Goal: Find specific page/section: Find specific page/section

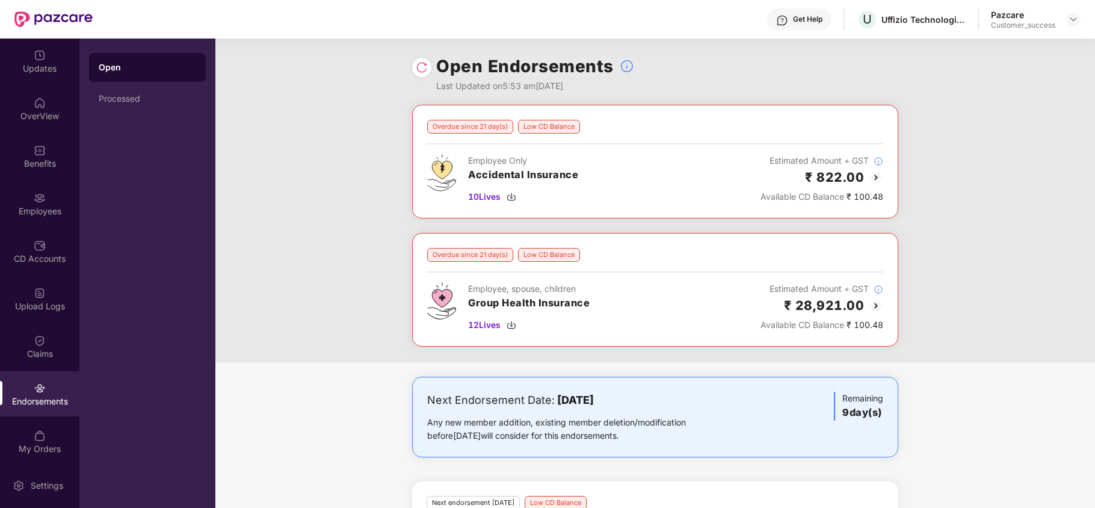
scroll to position [232, 0]
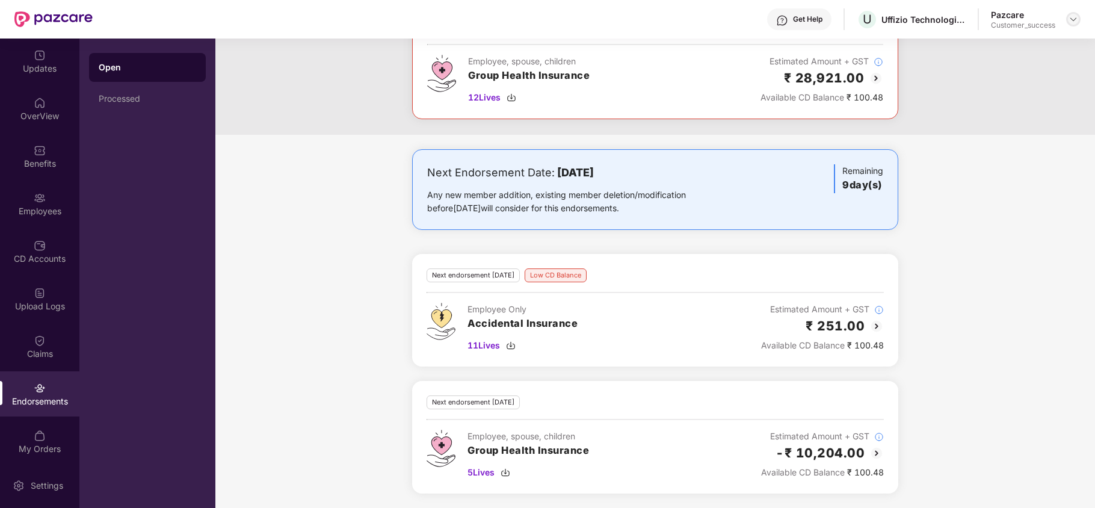
click at [1079, 20] on div at bounding box center [1073, 19] width 14 height 14
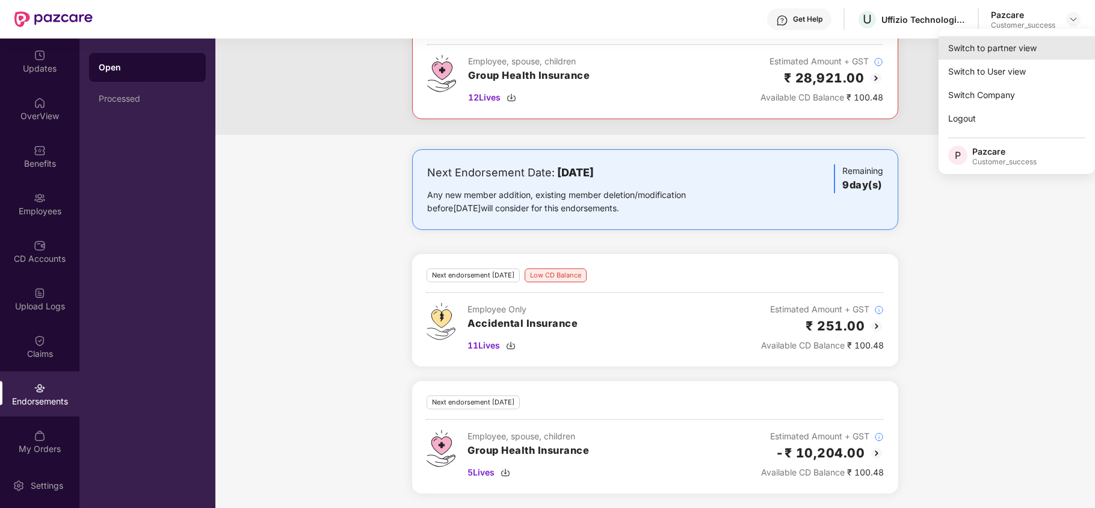
click at [1030, 46] on div "Switch to partner view" at bounding box center [1016, 47] width 156 height 23
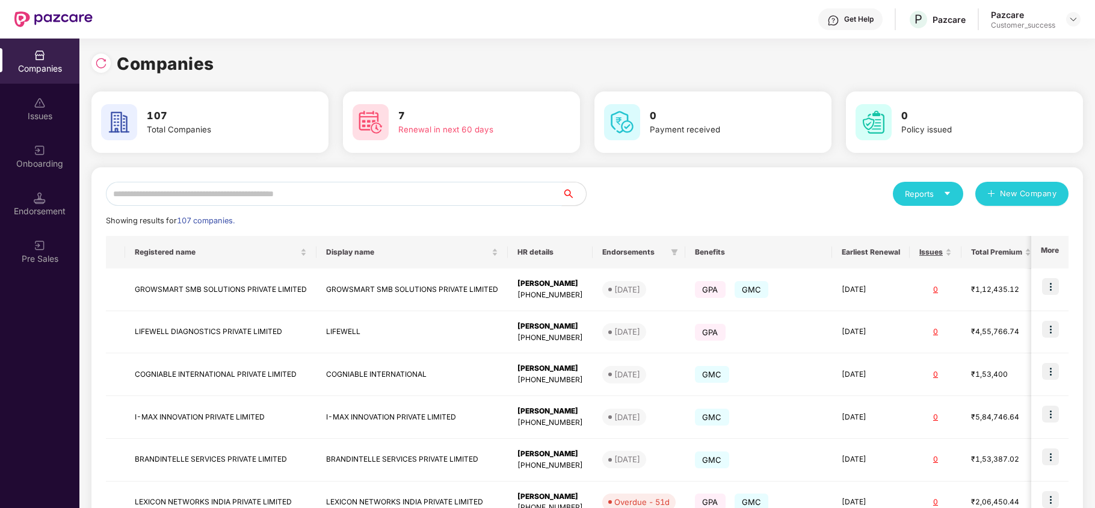
click at [324, 203] on input "text" at bounding box center [334, 194] width 456 height 24
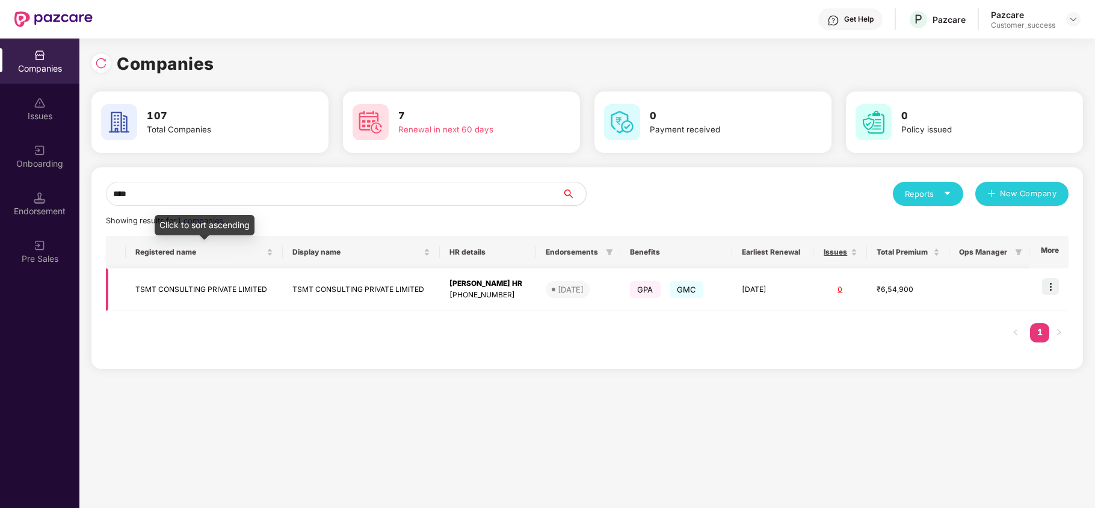
type input "****"
click at [208, 289] on td "TSMT CONSULTING PRIVATE LIMITED" at bounding box center [204, 289] width 157 height 43
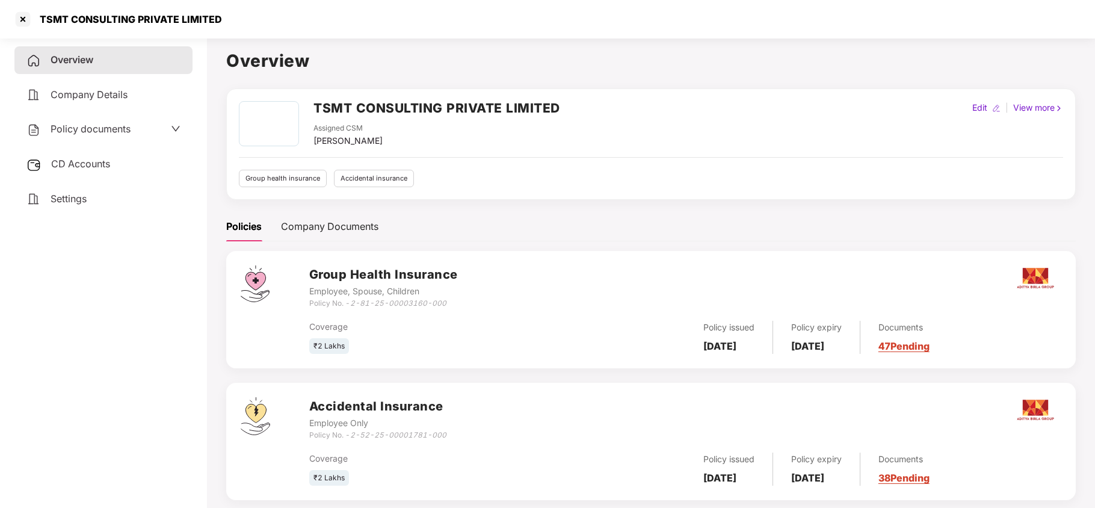
click at [63, 168] on div "CD Accounts" at bounding box center [103, 164] width 178 height 28
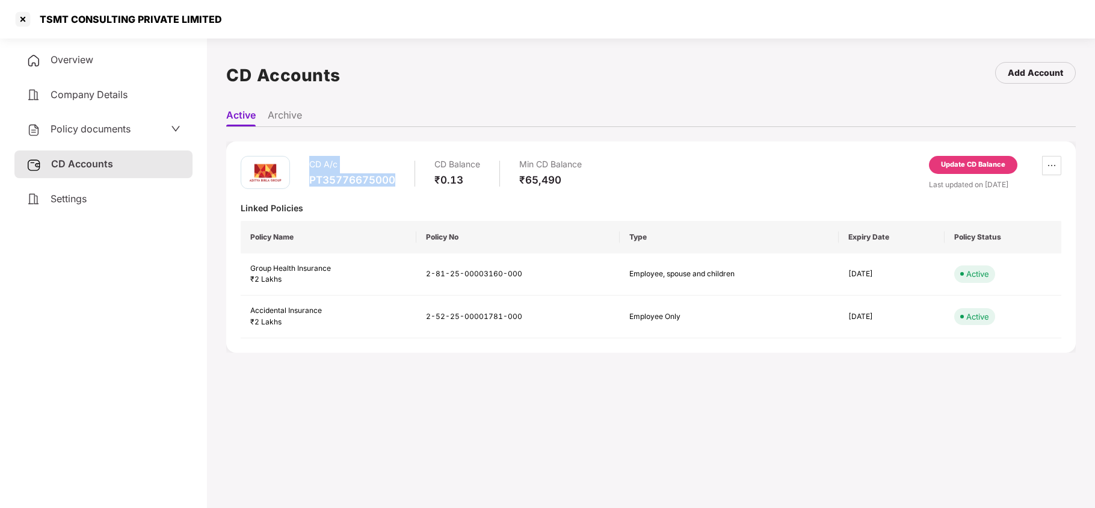
drag, startPoint x: 397, startPoint y: 181, endPoint x: 302, endPoint y: 168, distance: 95.9
click at [302, 168] on div "CD A/c PT35776675000 CD Balance ₹0.13 Min CD Balance ₹65,490" at bounding box center [411, 173] width 341 height 34
copy div "CD A/c PT35776675000"
click at [156, 16] on div "TSMT CONSULTING PRIVATE LIMITED" at bounding box center [126, 19] width 189 height 12
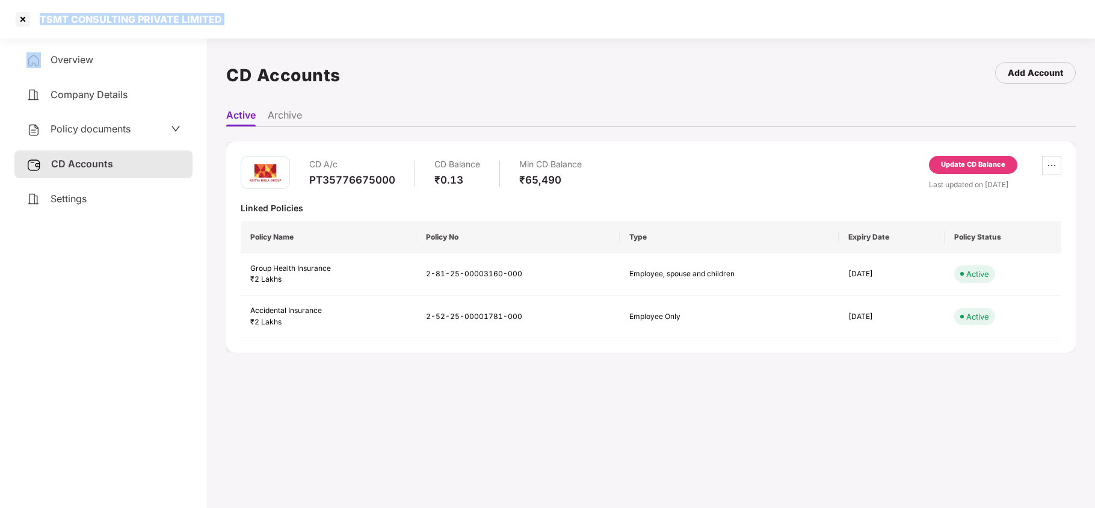
click at [156, 16] on div "TSMT CONSULTING PRIVATE LIMITED" at bounding box center [126, 19] width 189 height 12
copy div "TSMT CONSULTING PRIVATE LIMITED"
click at [26, 20] on div at bounding box center [22, 19] width 19 height 19
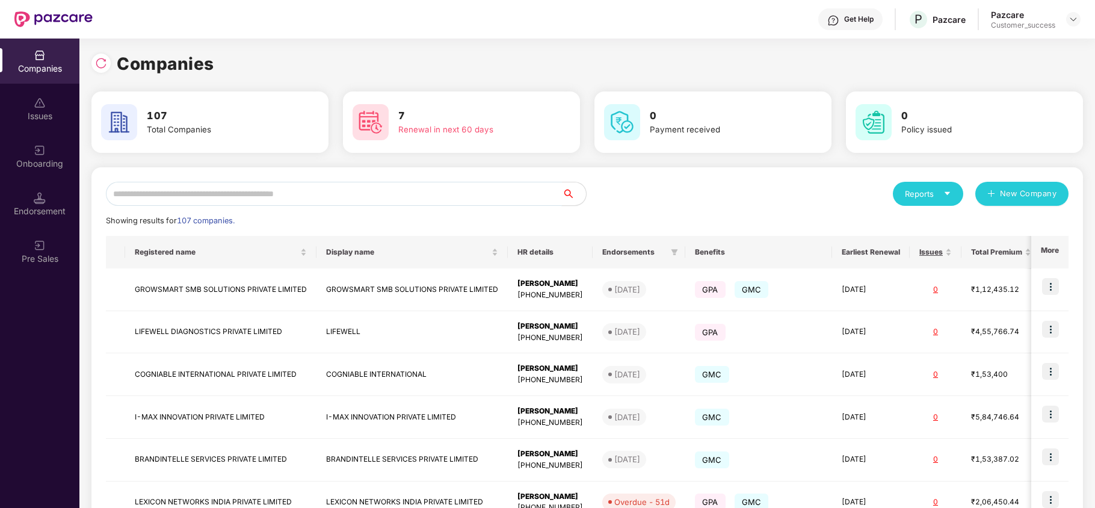
click at [297, 185] on input "text" at bounding box center [334, 194] width 456 height 24
type input "*"
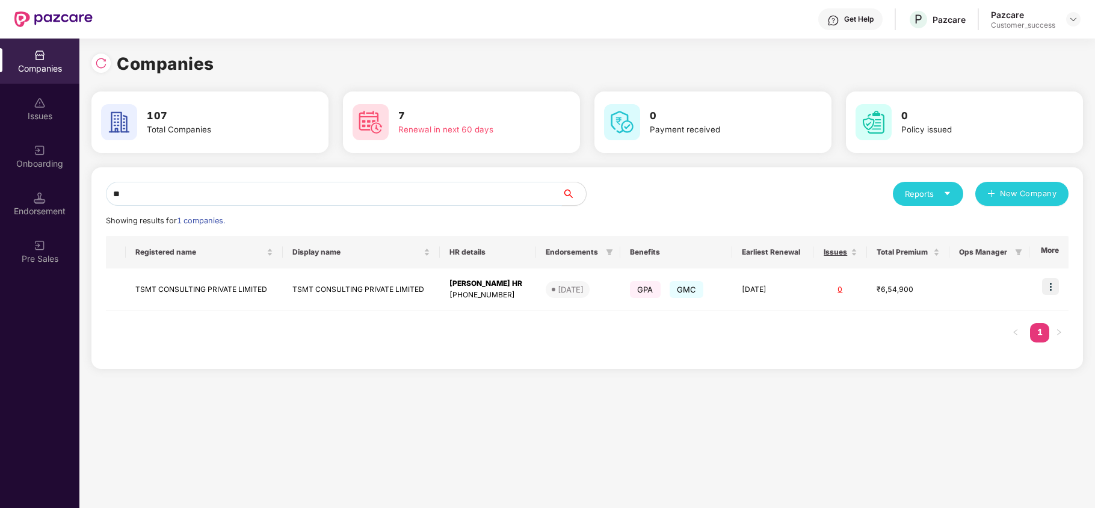
type input "*"
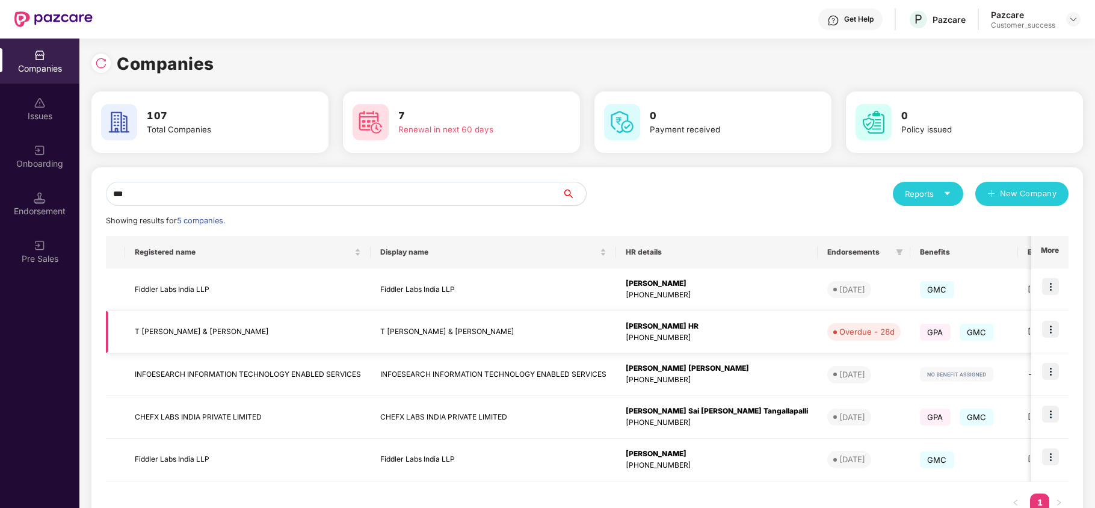
type input "***"
click at [230, 328] on td "T [PERSON_NAME] & [PERSON_NAME]" at bounding box center [247, 332] width 245 height 43
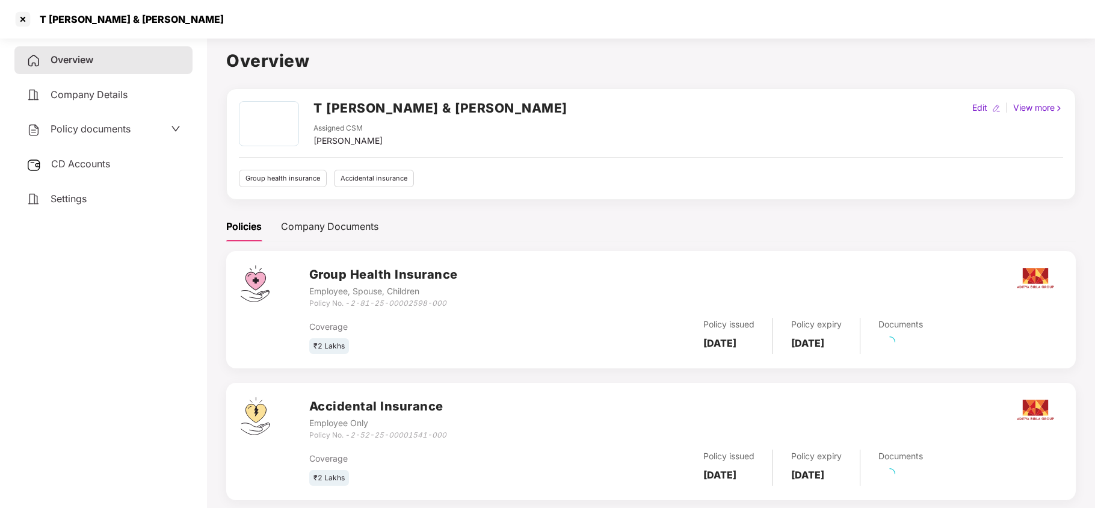
click at [90, 158] on span "CD Accounts" at bounding box center [80, 164] width 59 height 12
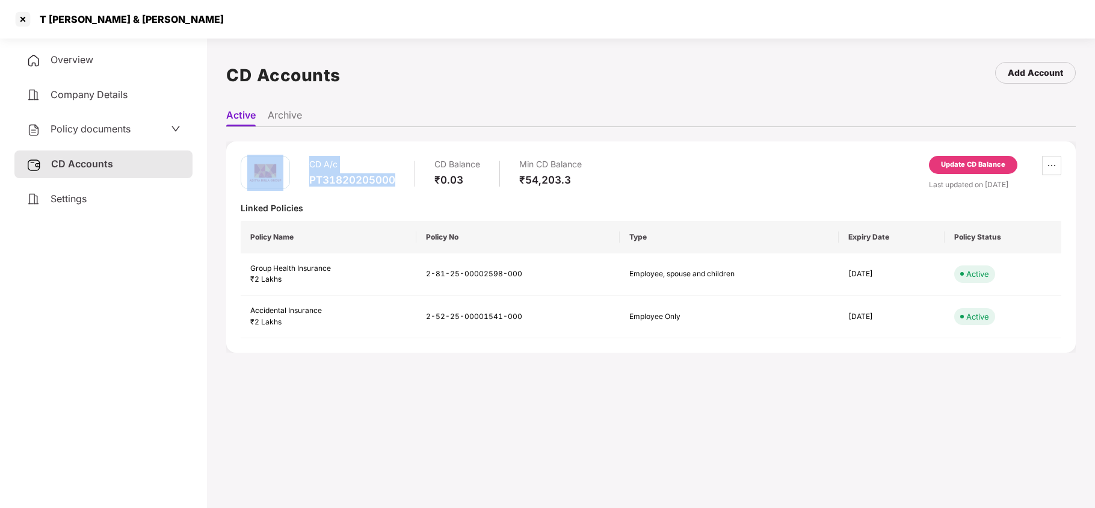
drag, startPoint x: 402, startPoint y: 181, endPoint x: 287, endPoint y: 167, distance: 115.8
click at [287, 167] on div "CD A/c PT31820205000 CD Balance ₹0.03 Min CD Balance ₹54,203.3" at bounding box center [411, 173] width 341 height 34
copy div "CD A/c PT31820205000"
click at [17, 13] on div at bounding box center [22, 19] width 19 height 19
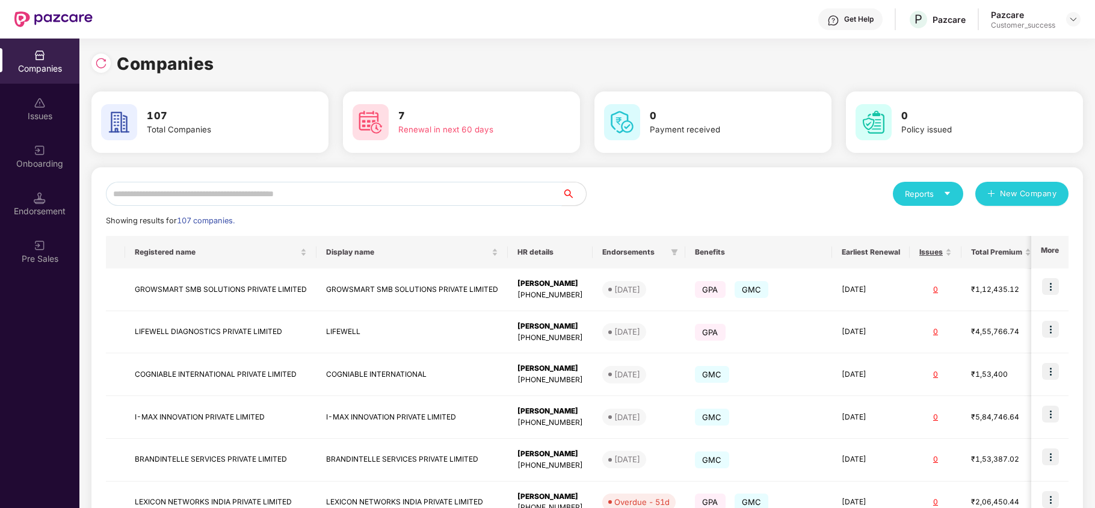
click at [184, 193] on input "text" at bounding box center [334, 194] width 456 height 24
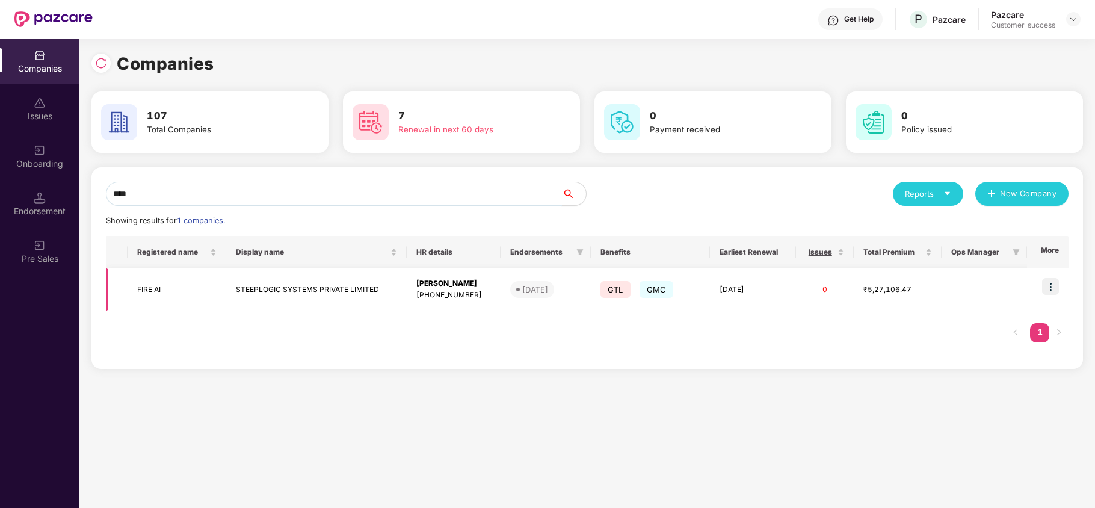
type input "****"
click at [1050, 284] on img at bounding box center [1050, 286] width 17 height 17
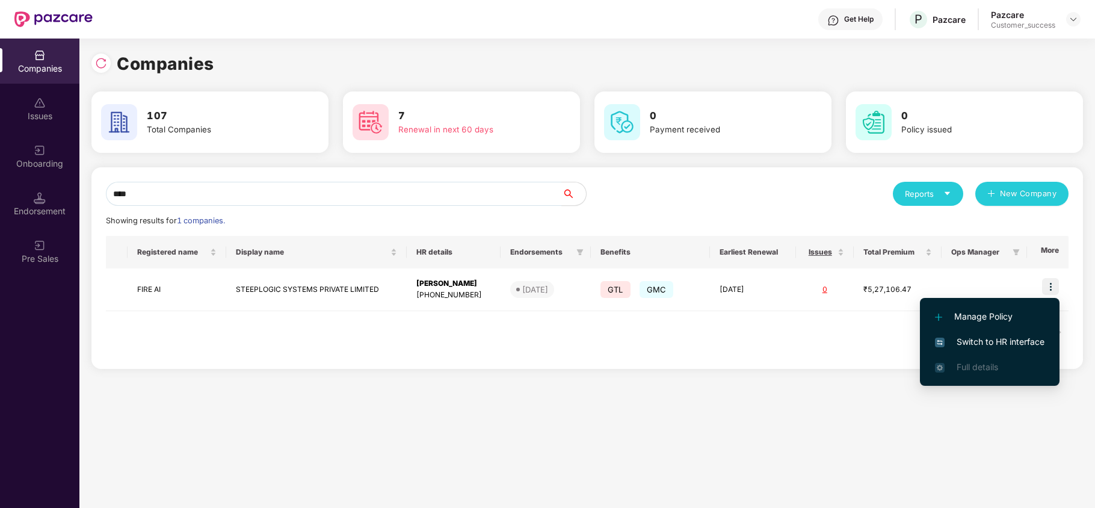
click at [985, 335] on span "Switch to HR interface" at bounding box center [989, 341] width 109 height 13
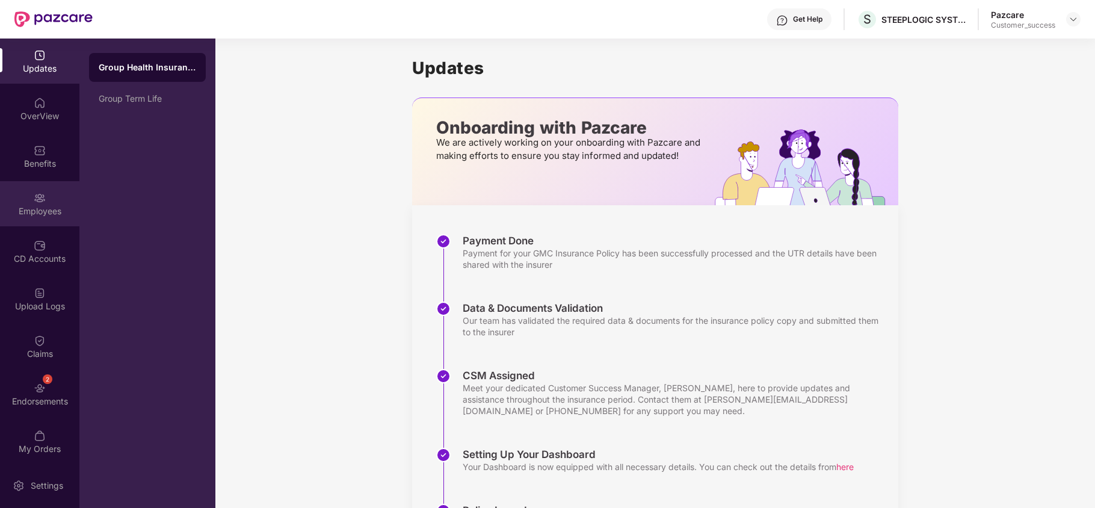
click at [34, 193] on img at bounding box center [40, 198] width 12 height 12
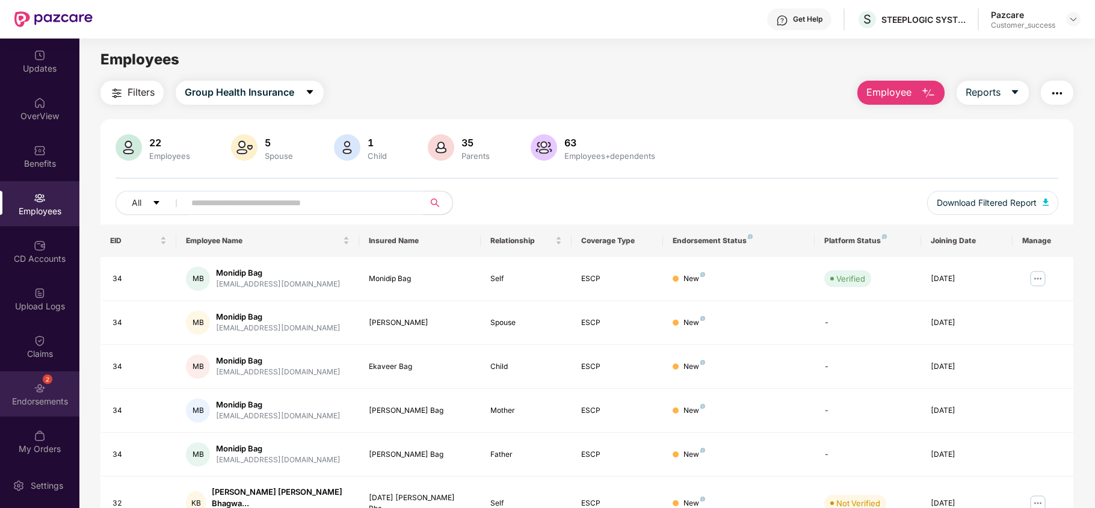
click at [26, 384] on div "2 Endorsements" at bounding box center [39, 393] width 79 height 45
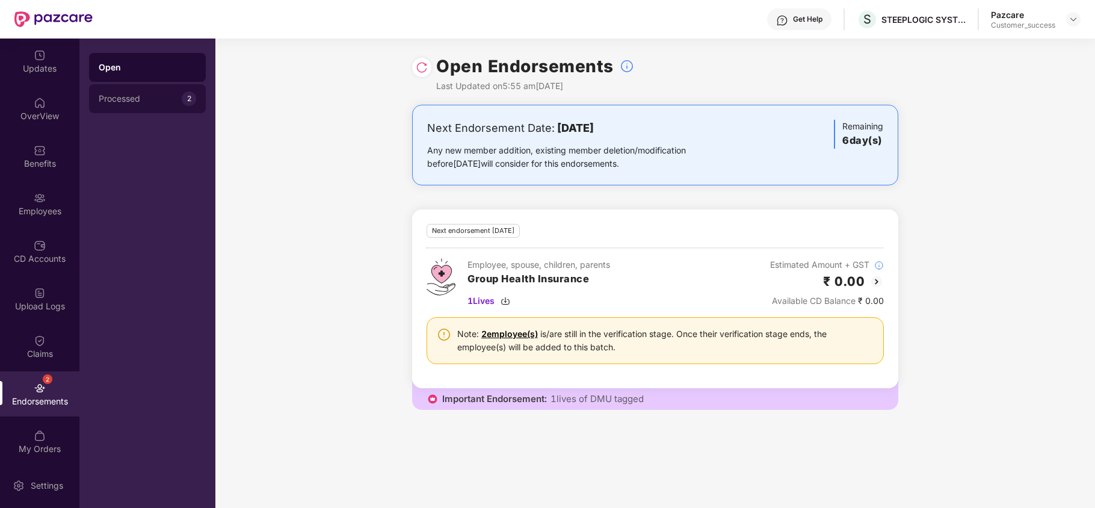
click at [154, 99] on div "Processed" at bounding box center [140, 99] width 83 height 10
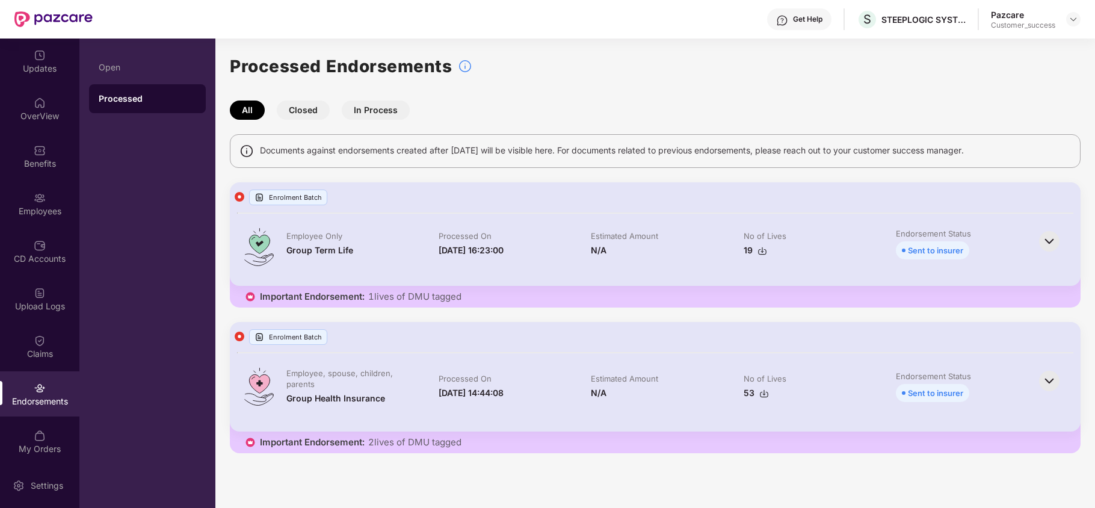
click at [380, 108] on button "In Process" at bounding box center [376, 109] width 68 height 19
click at [316, 96] on div "Processed Endorsements All Closed In Process Documents against endorsements cre…" at bounding box center [655, 253] width 851 height 400
click at [300, 112] on button "Closed" at bounding box center [303, 109] width 53 height 19
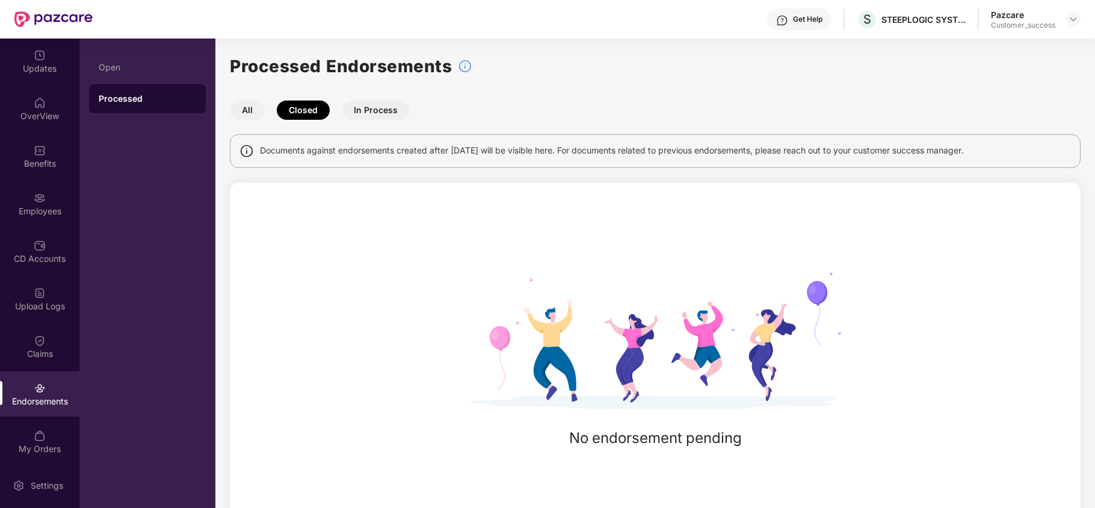
scroll to position [45, 0]
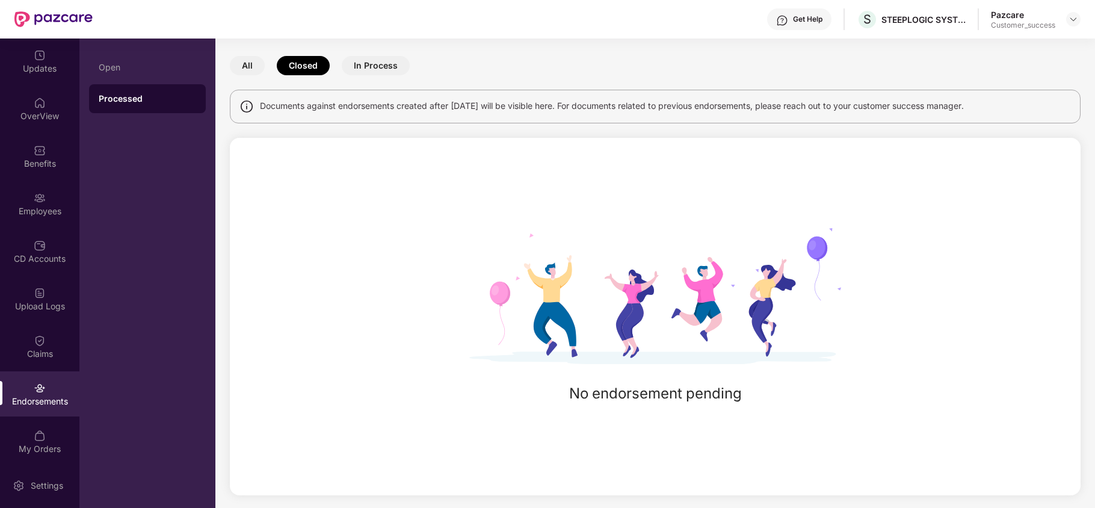
click at [251, 70] on button "All" at bounding box center [247, 65] width 35 height 19
